Goal: Information Seeking & Learning: Learn about a topic

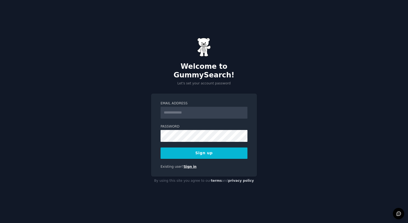
click at [187, 165] on link "Sign in" at bounding box center [190, 167] width 13 height 4
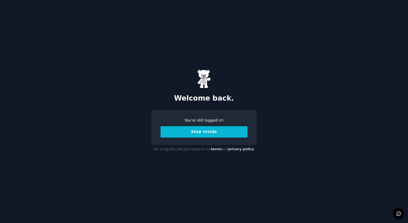
click at [186, 136] on button "Step Inside" at bounding box center [204, 131] width 87 height 11
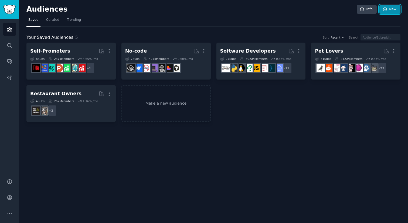
click at [393, 9] on link "New" at bounding box center [390, 9] width 21 height 9
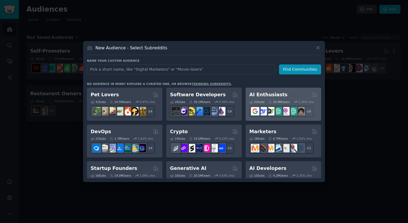
click at [283, 105] on div "25 Sub s 20.9M Users 1.24 % /mo r/DeepSeek + 18" at bounding box center [284, 107] width 68 height 19
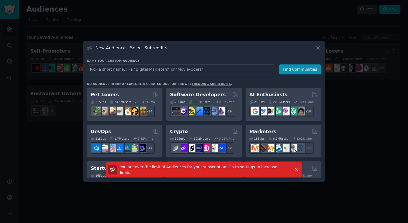
click at [319, 43] on div "New Audience - Select Subreddits Name your custom audience Audience Name Find C…" at bounding box center [204, 111] width 242 height 141
click at [319, 49] on icon at bounding box center [318, 47] width 3 height 3
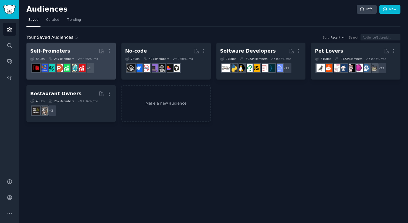
click at [70, 49] on h2 "Self-Promoters More" at bounding box center [71, 50] width 82 height 9
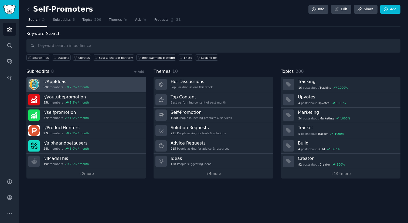
click at [76, 84] on h3 "r/ AppIdeas" at bounding box center [65, 82] width 45 height 6
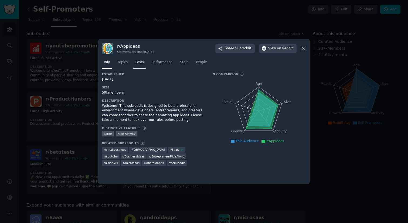
click at [139, 63] on span "Posts" at bounding box center [139, 62] width 9 height 5
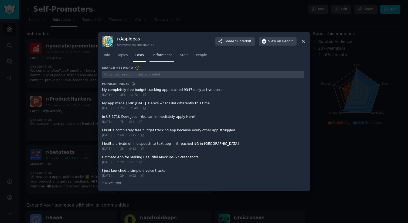
click at [160, 55] on span "Performance" at bounding box center [162, 55] width 21 height 5
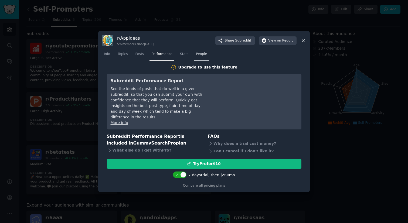
click at [206, 55] on span "People" at bounding box center [201, 54] width 11 height 5
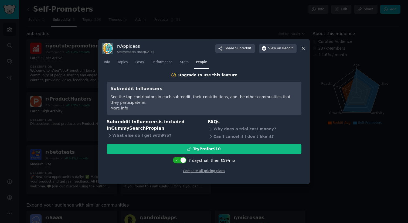
click at [302, 48] on icon at bounding box center [303, 48] width 3 height 3
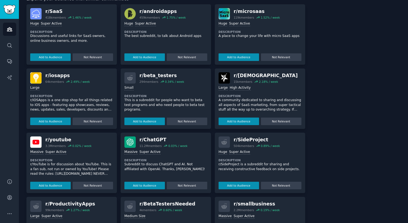
scroll to position [206, 0]
click at [266, 82] on div "2.18 % / week" at bounding box center [268, 82] width 19 height 4
click at [255, 77] on div "r/ [DEMOGRAPHIC_DATA]" at bounding box center [266, 76] width 64 height 7
click at [225, 76] on img at bounding box center [224, 78] width 11 height 11
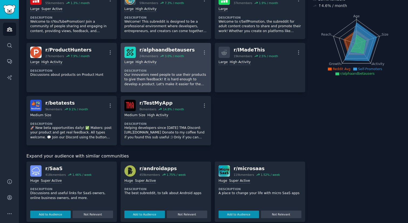
scroll to position [4, 0]
